Goal: Obtain resource: Obtain resource

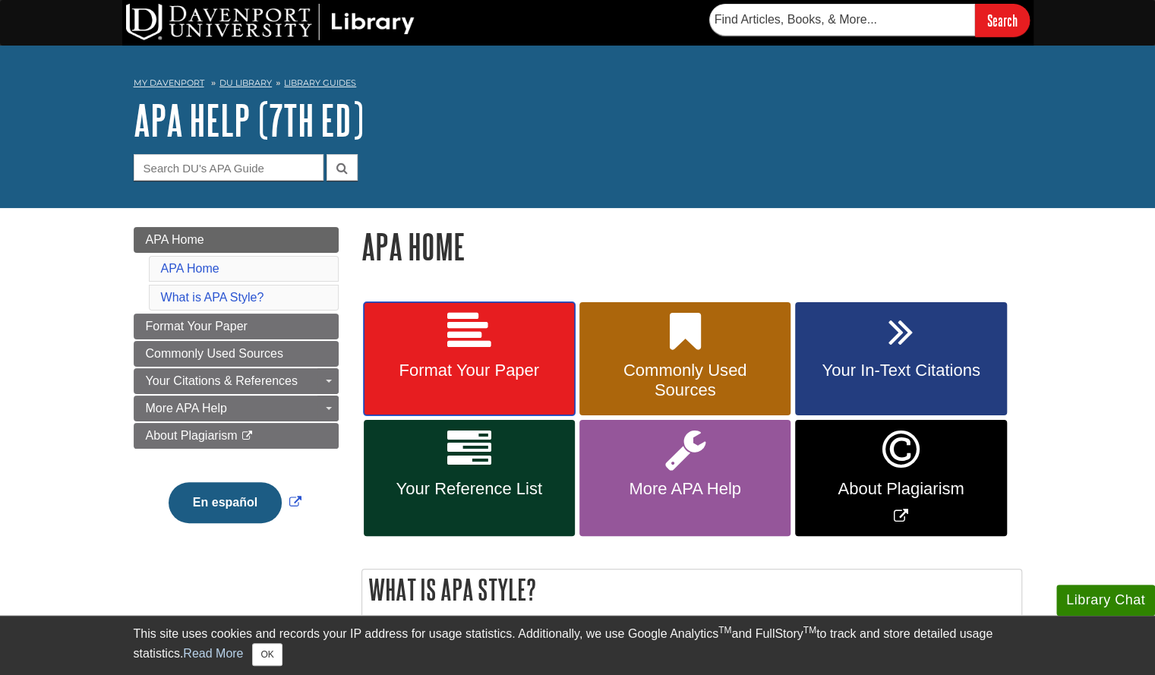
click at [513, 324] on link "Format Your Paper" at bounding box center [469, 359] width 211 height 114
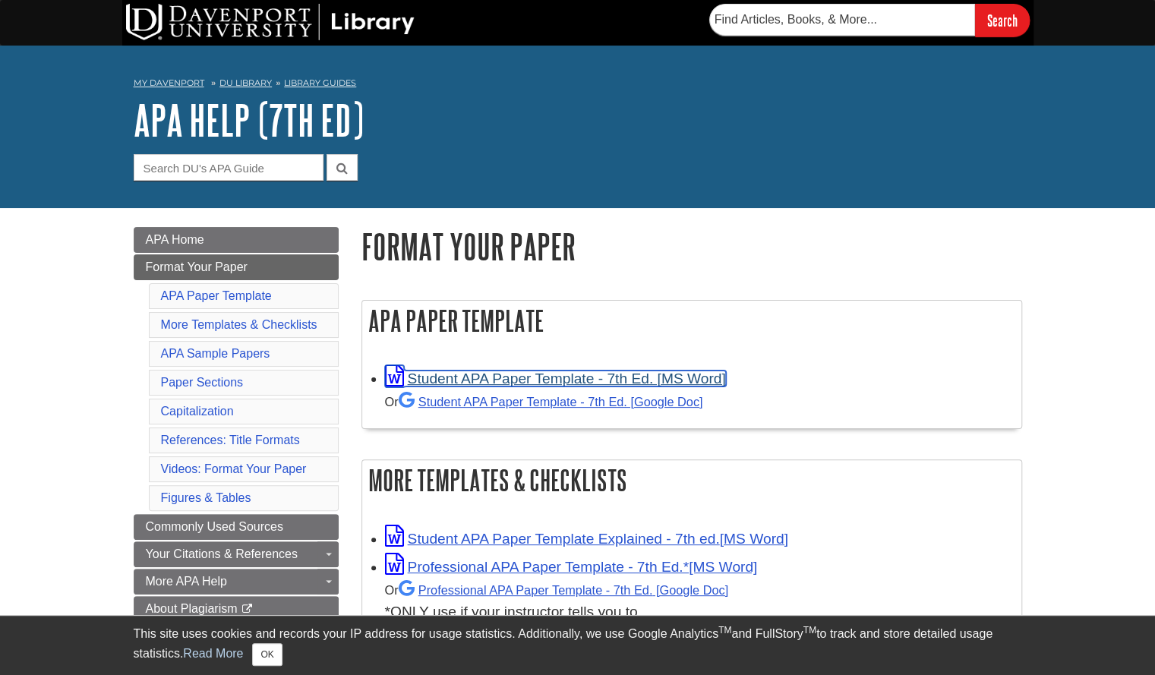
click at [512, 380] on link "Student APA Paper Template - 7th Ed. [MS Word]" at bounding box center [555, 378] width 341 height 16
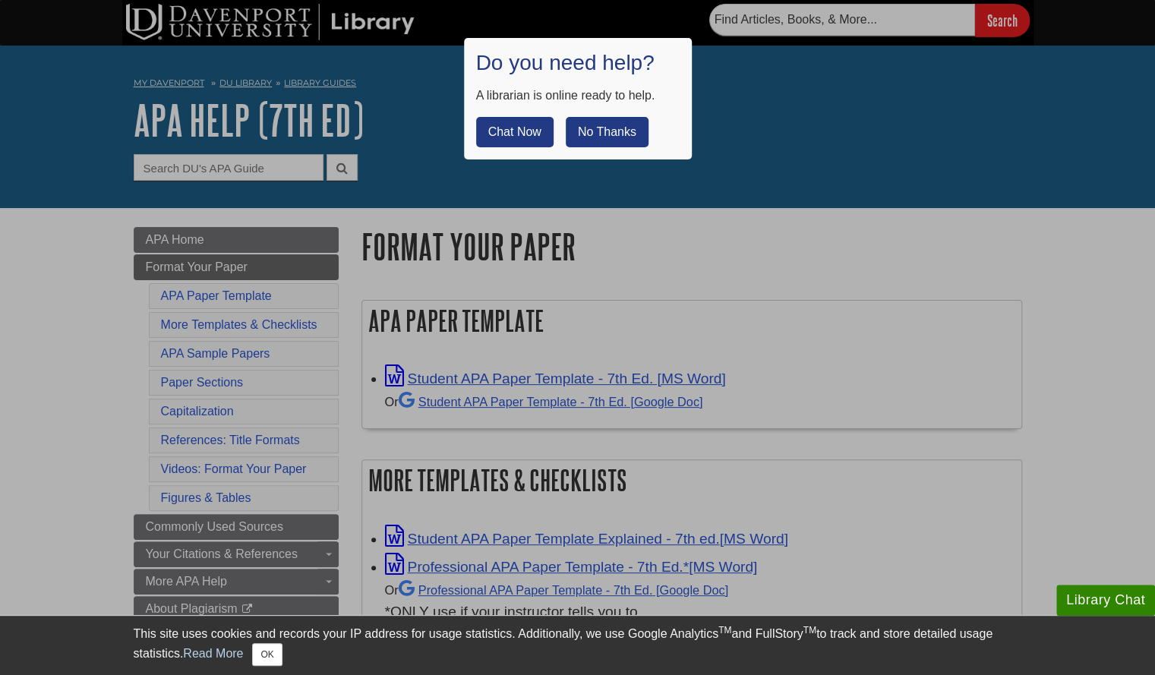
click at [591, 124] on button "No Thanks" at bounding box center [607, 132] width 83 height 30
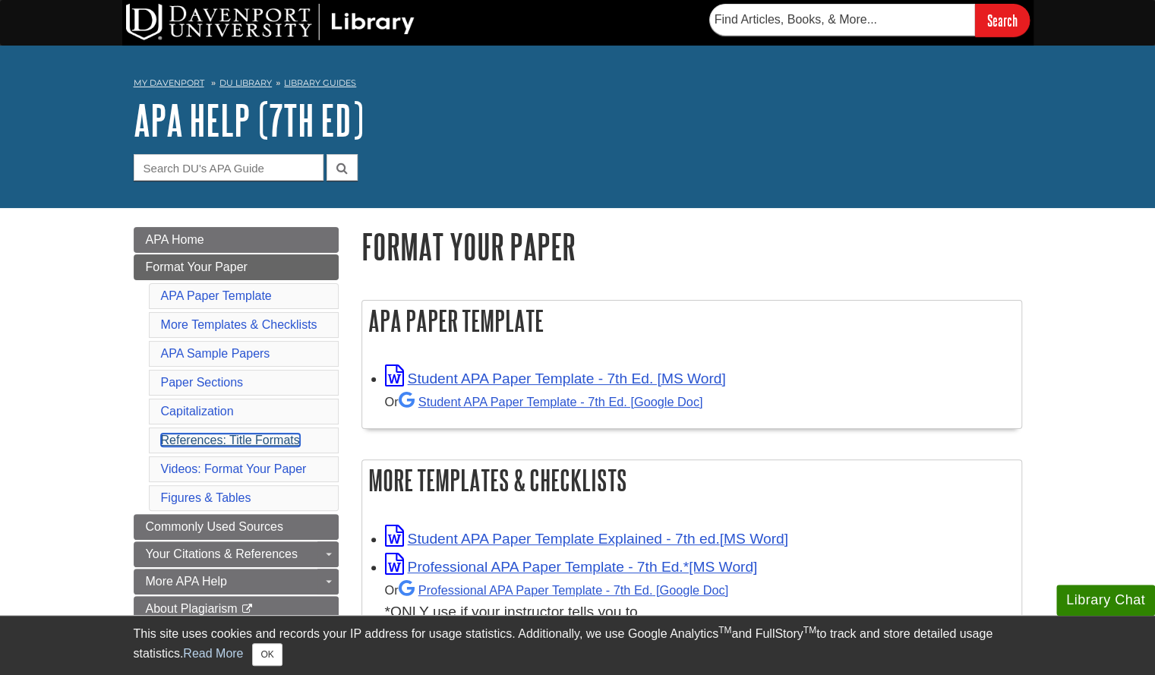
click at [270, 433] on link "References: Title Formats" at bounding box center [230, 439] width 139 height 13
